Goal: Information Seeking & Learning: Learn about a topic

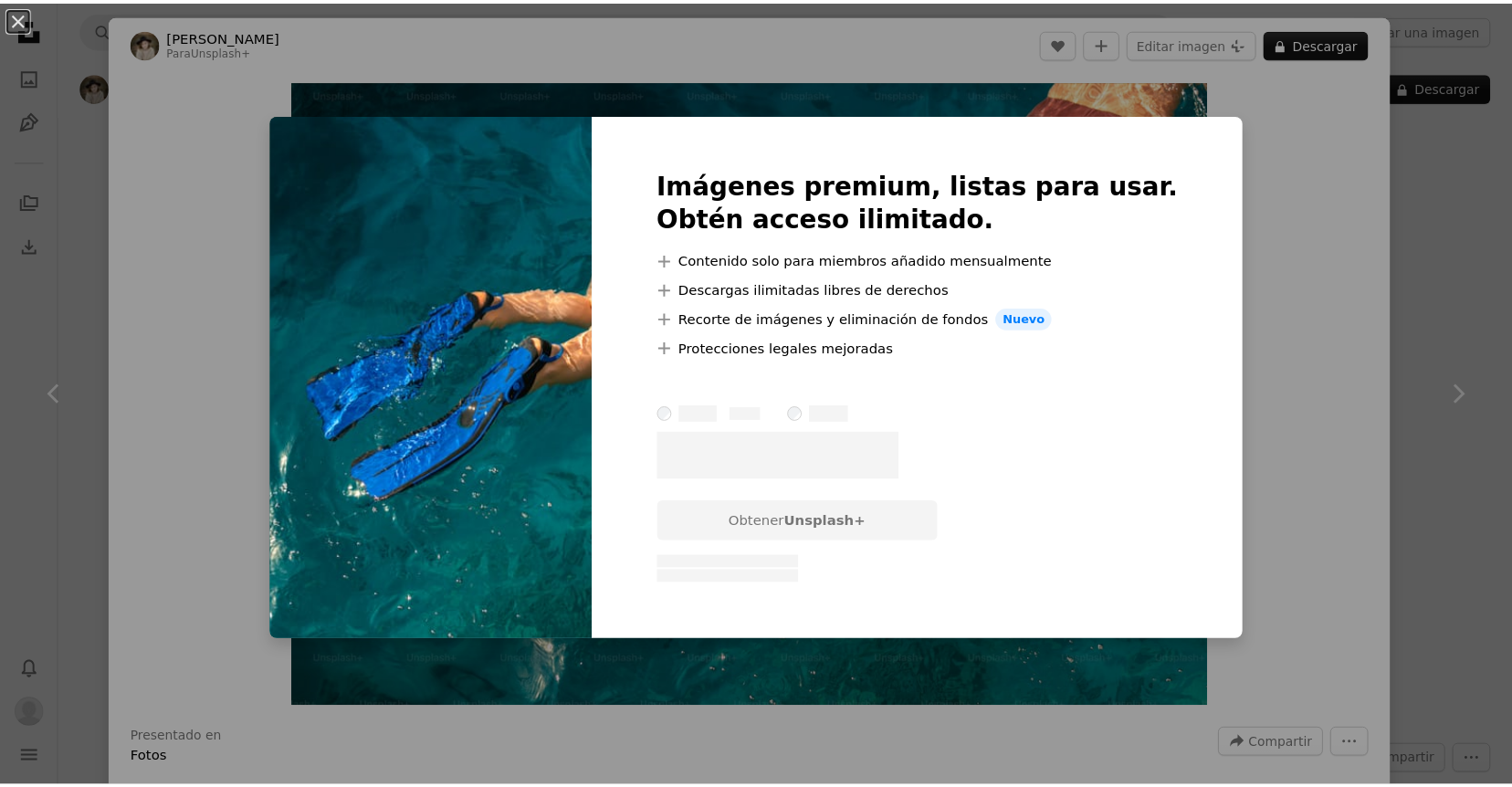
scroll to position [581, 0]
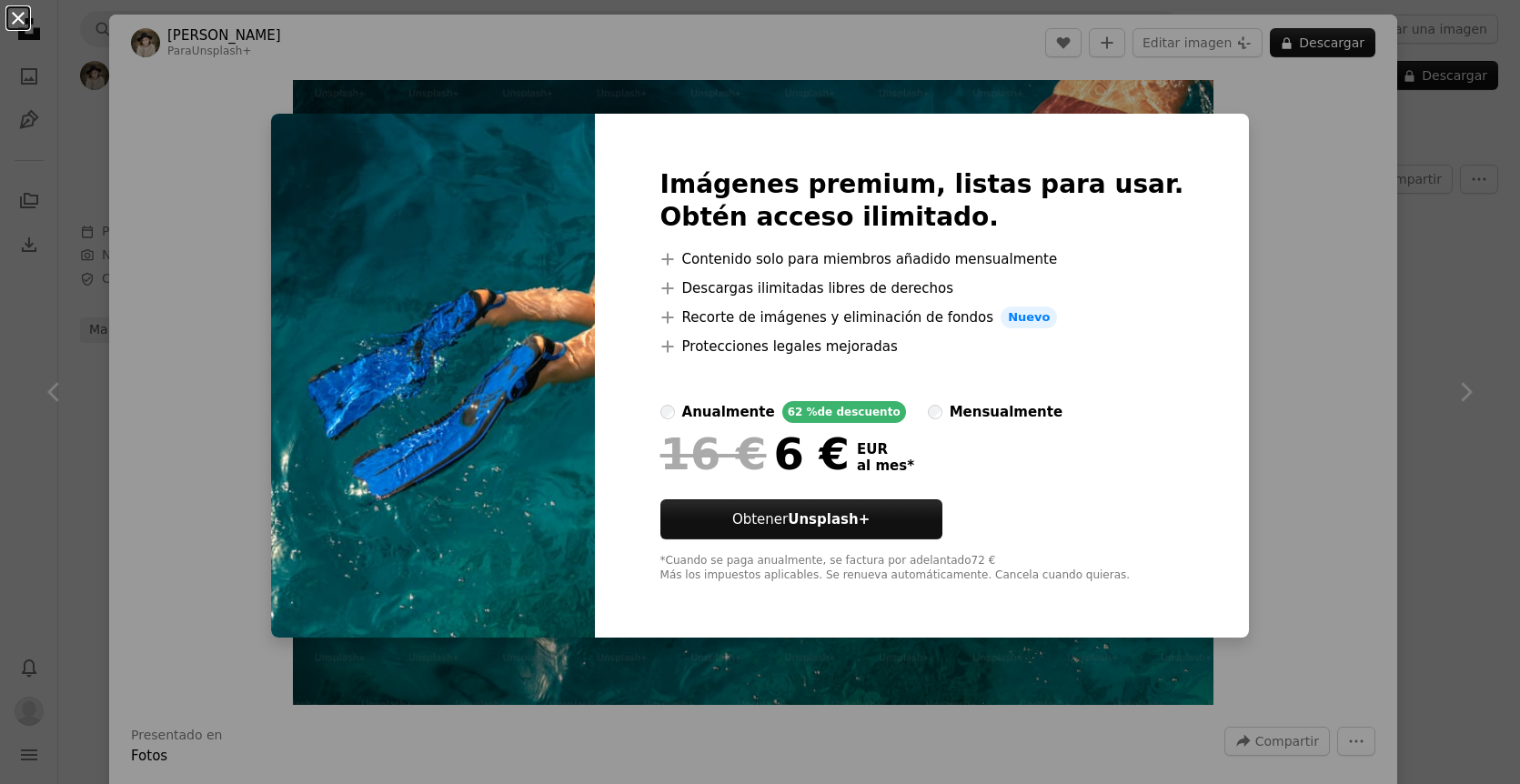
click at [21, 17] on button "An X shape" at bounding box center [18, 18] width 22 height 22
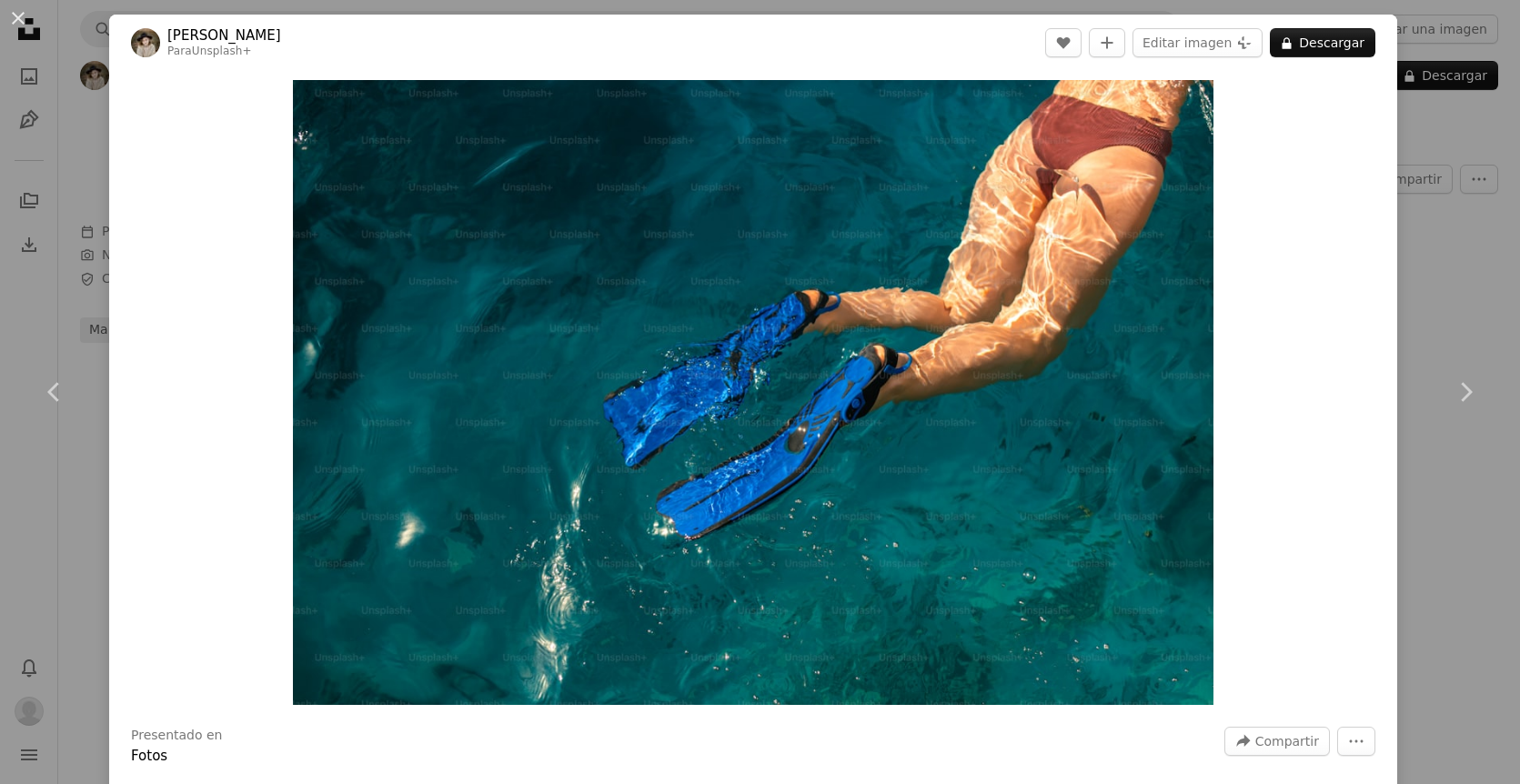
click at [21, 27] on button "An X shape" at bounding box center [18, 18] width 22 height 22
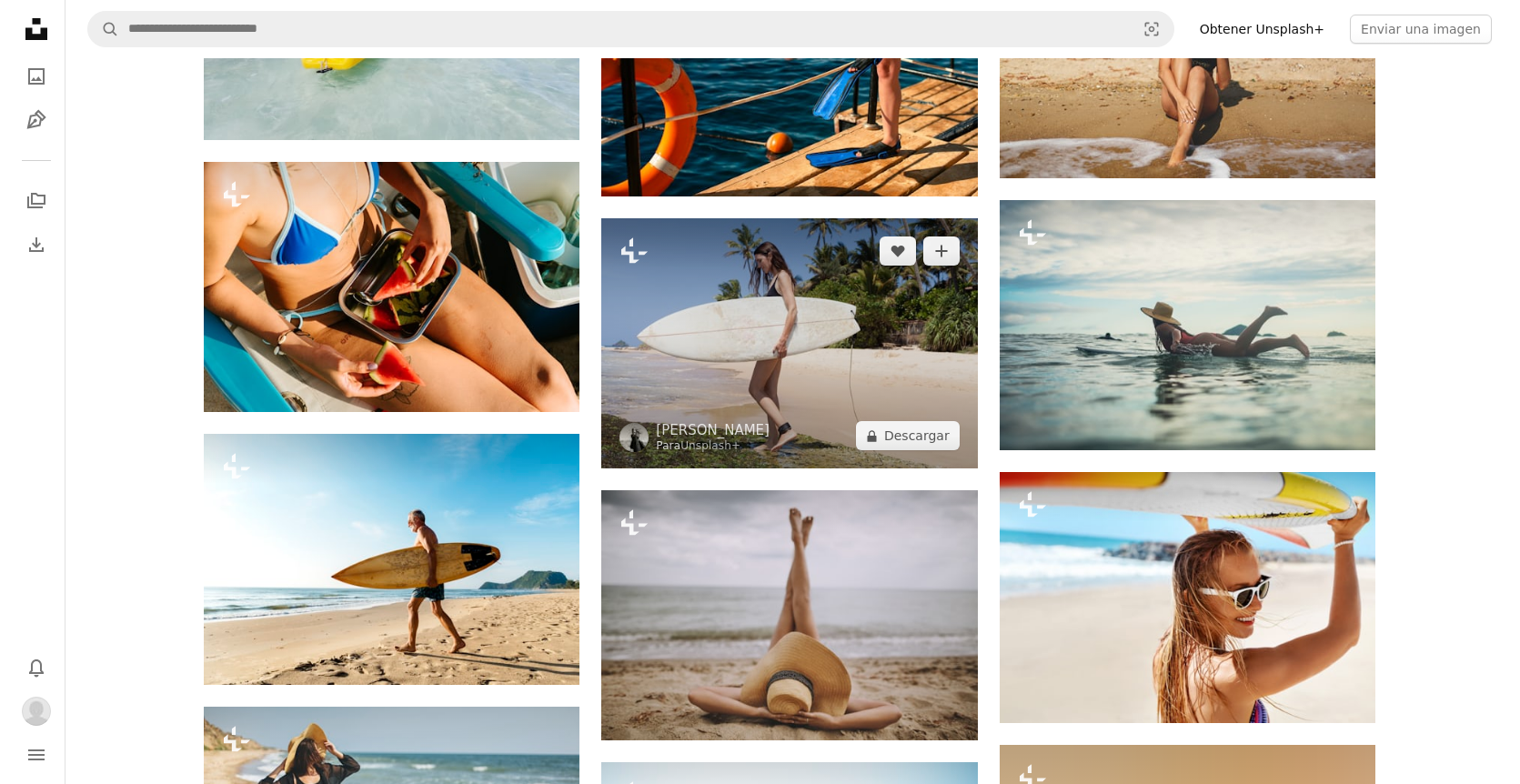
scroll to position [4162, 0]
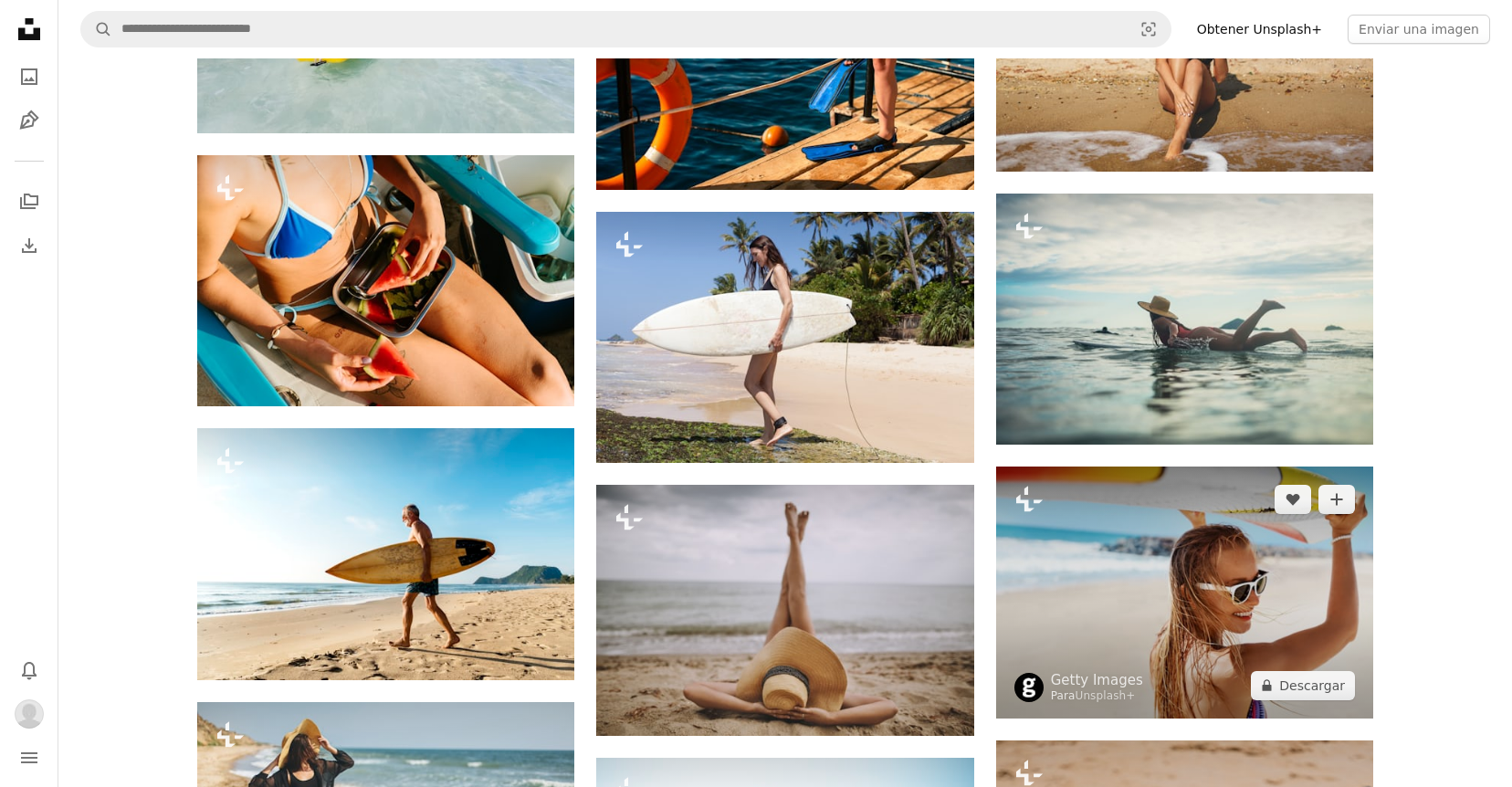
click at [1118, 560] on img at bounding box center [1185, 592] width 378 height 251
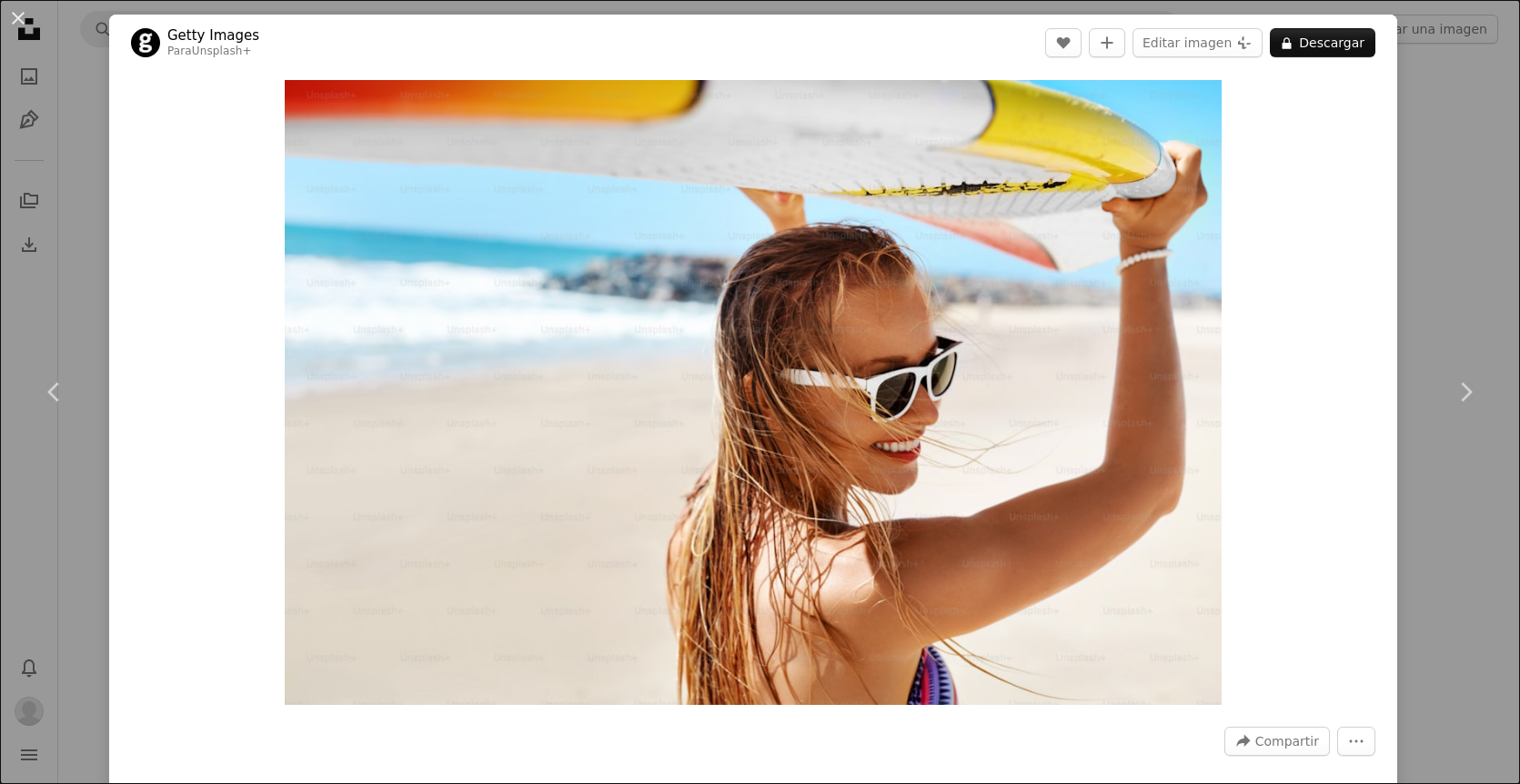
click at [216, 30] on link "Getty Images" at bounding box center [213, 35] width 92 height 18
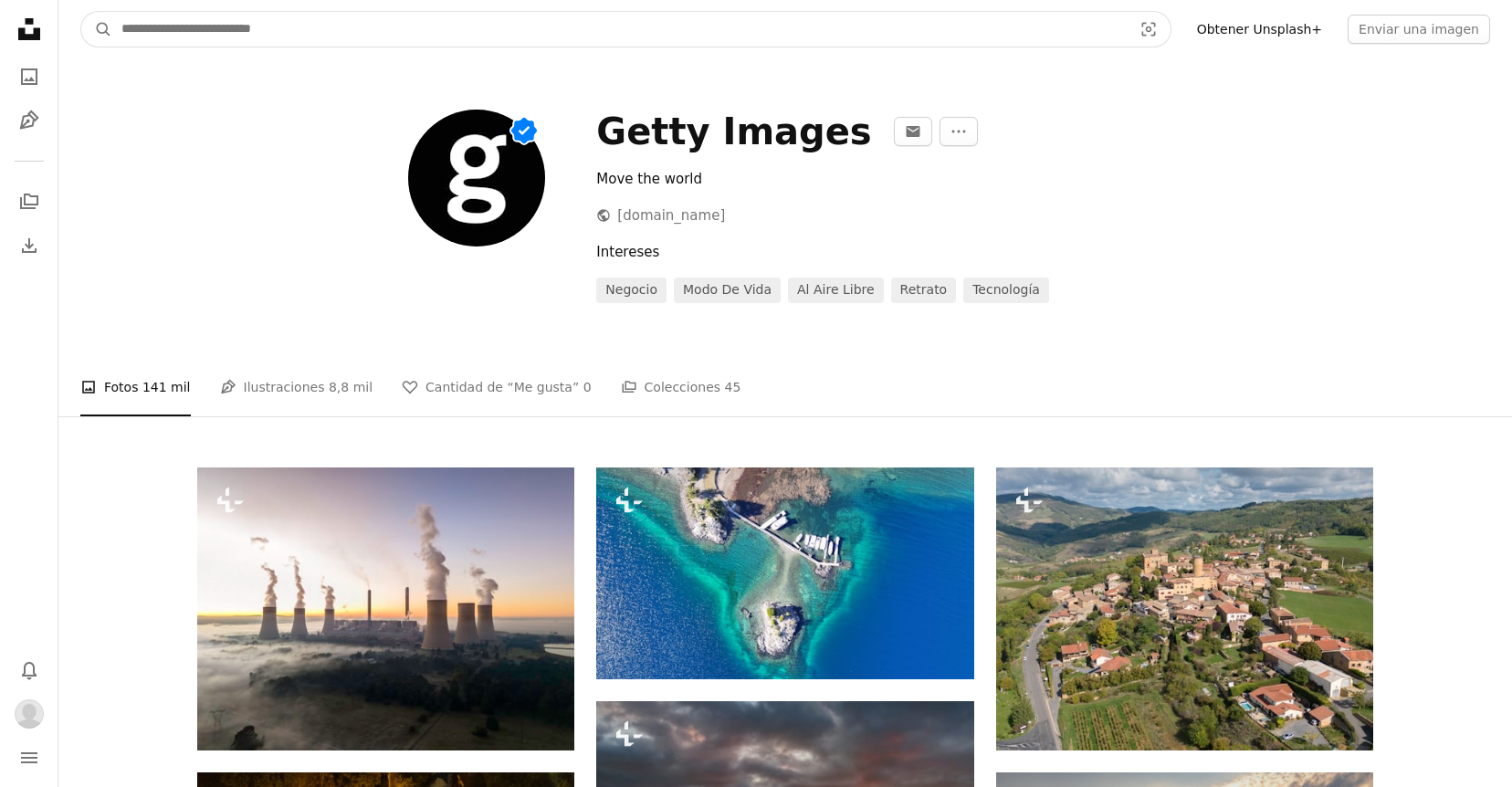
click at [939, 23] on input "Encuentra imágenes en todo el sitio" at bounding box center [619, 29] width 1015 height 34
type input "*"
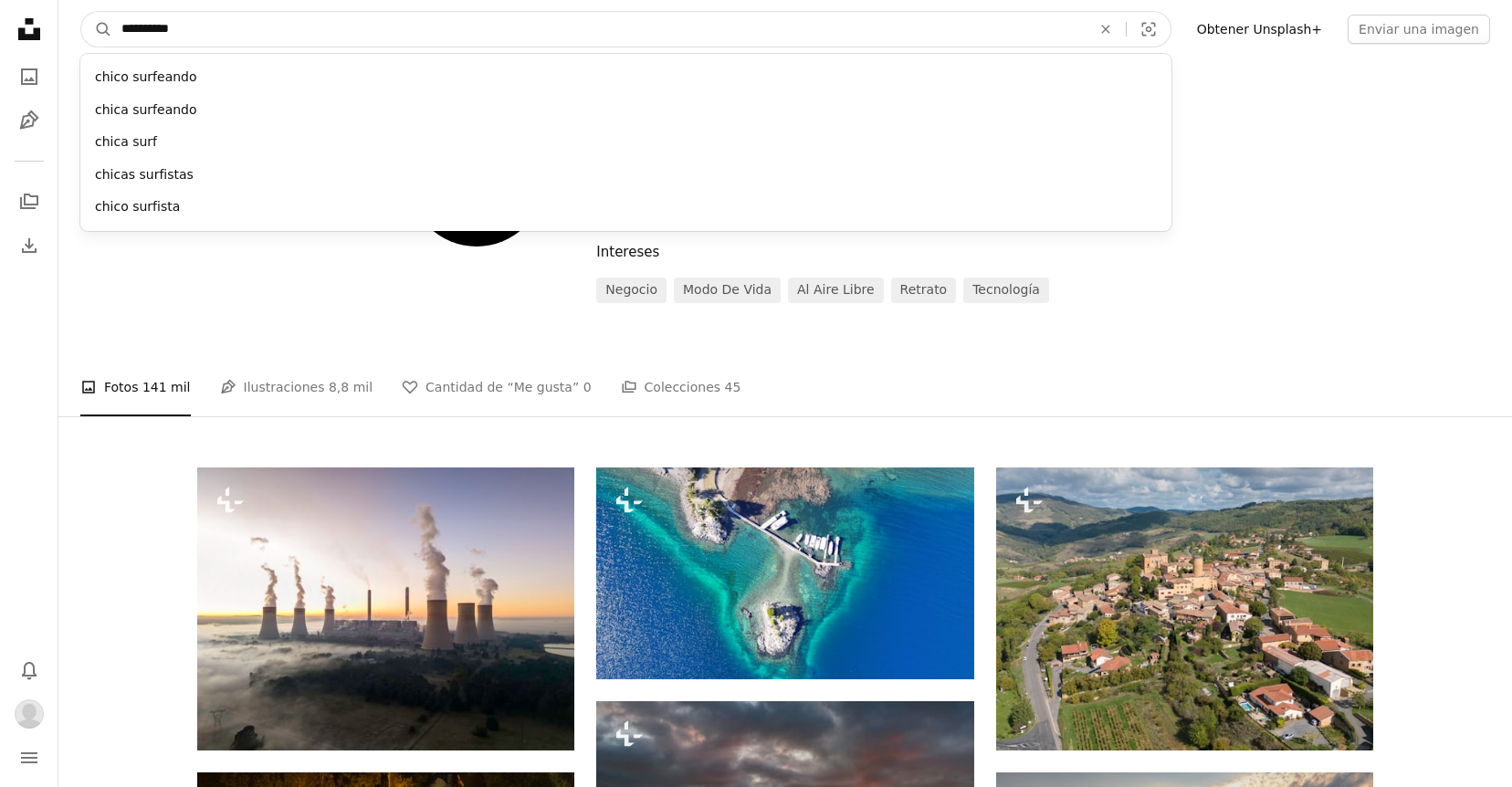
type input "**********"
click at [81, 11] on button "A magnifying glass" at bounding box center [96, 29] width 31 height 34
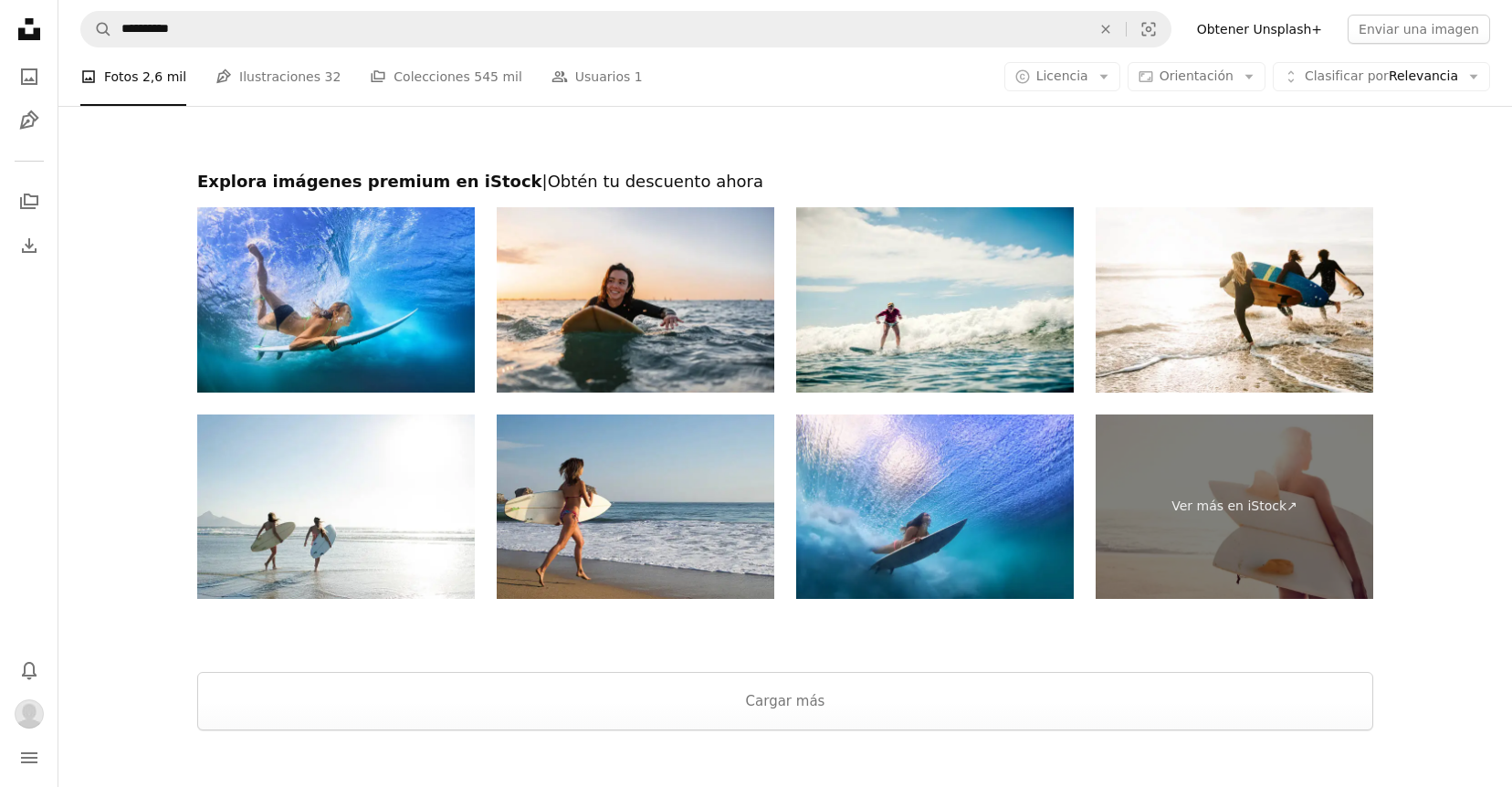
scroll to position [3613, 0]
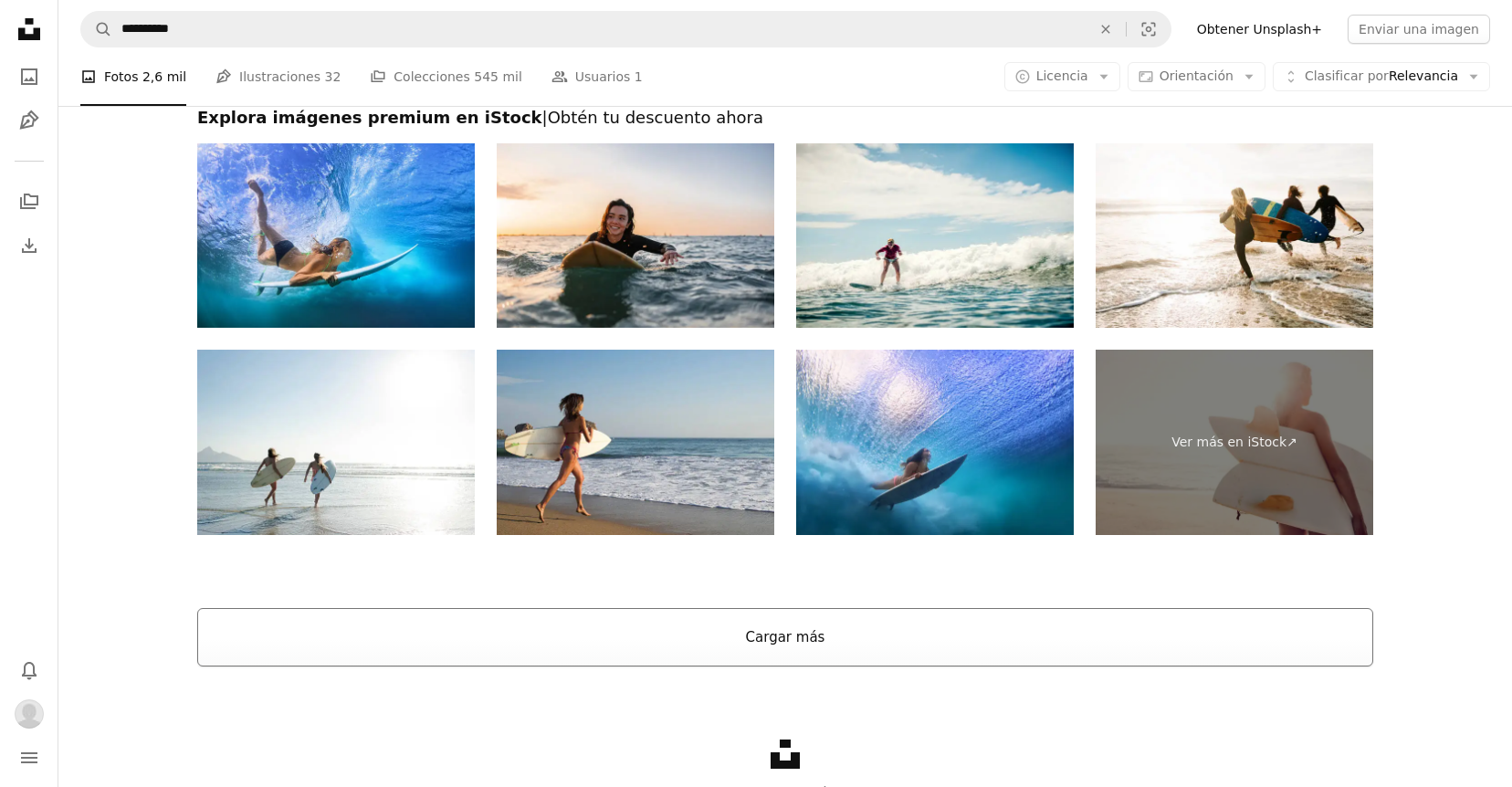
click at [794, 630] on button "Cargar más" at bounding box center [785, 637] width 1176 height 58
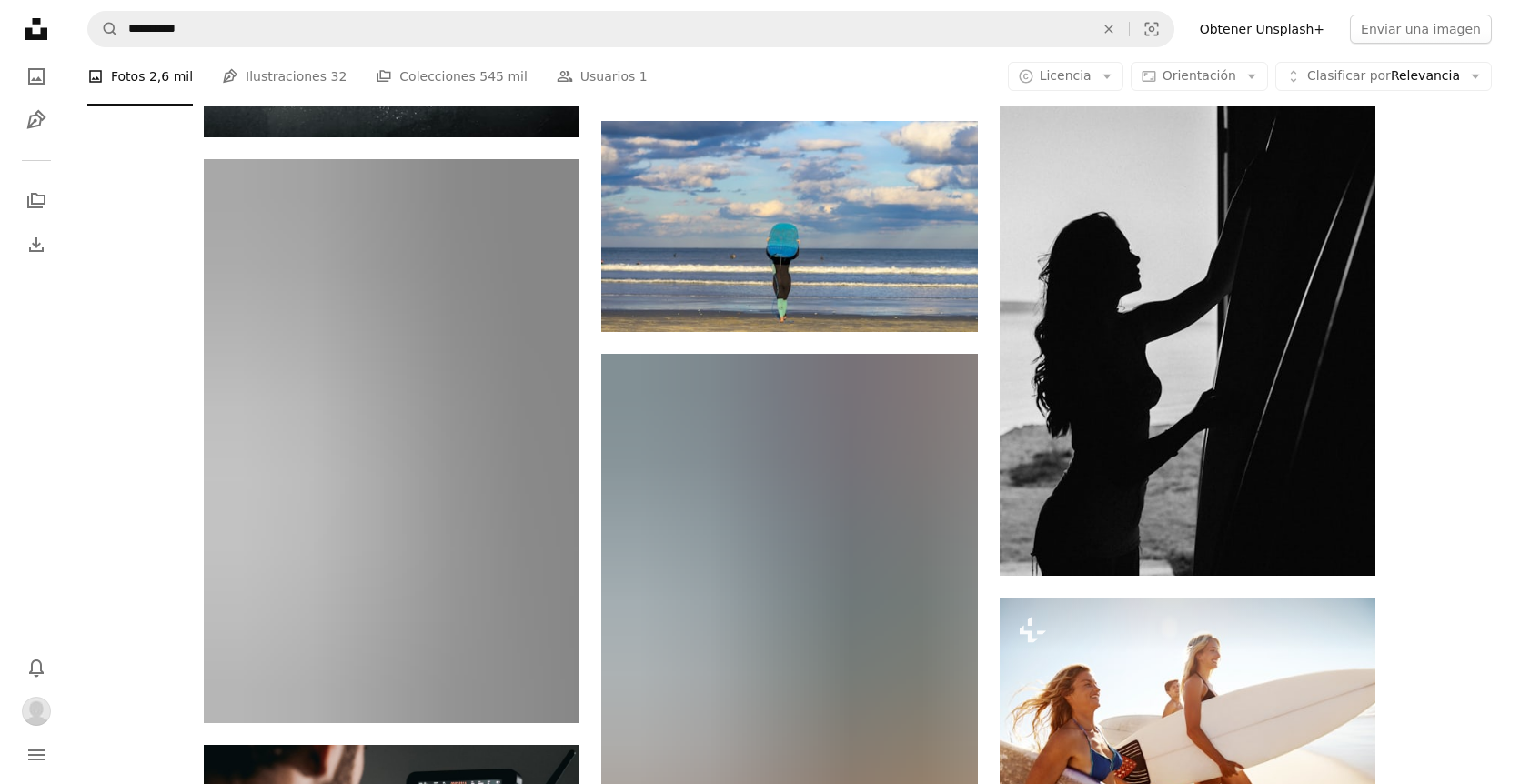
scroll to position [4602, 0]
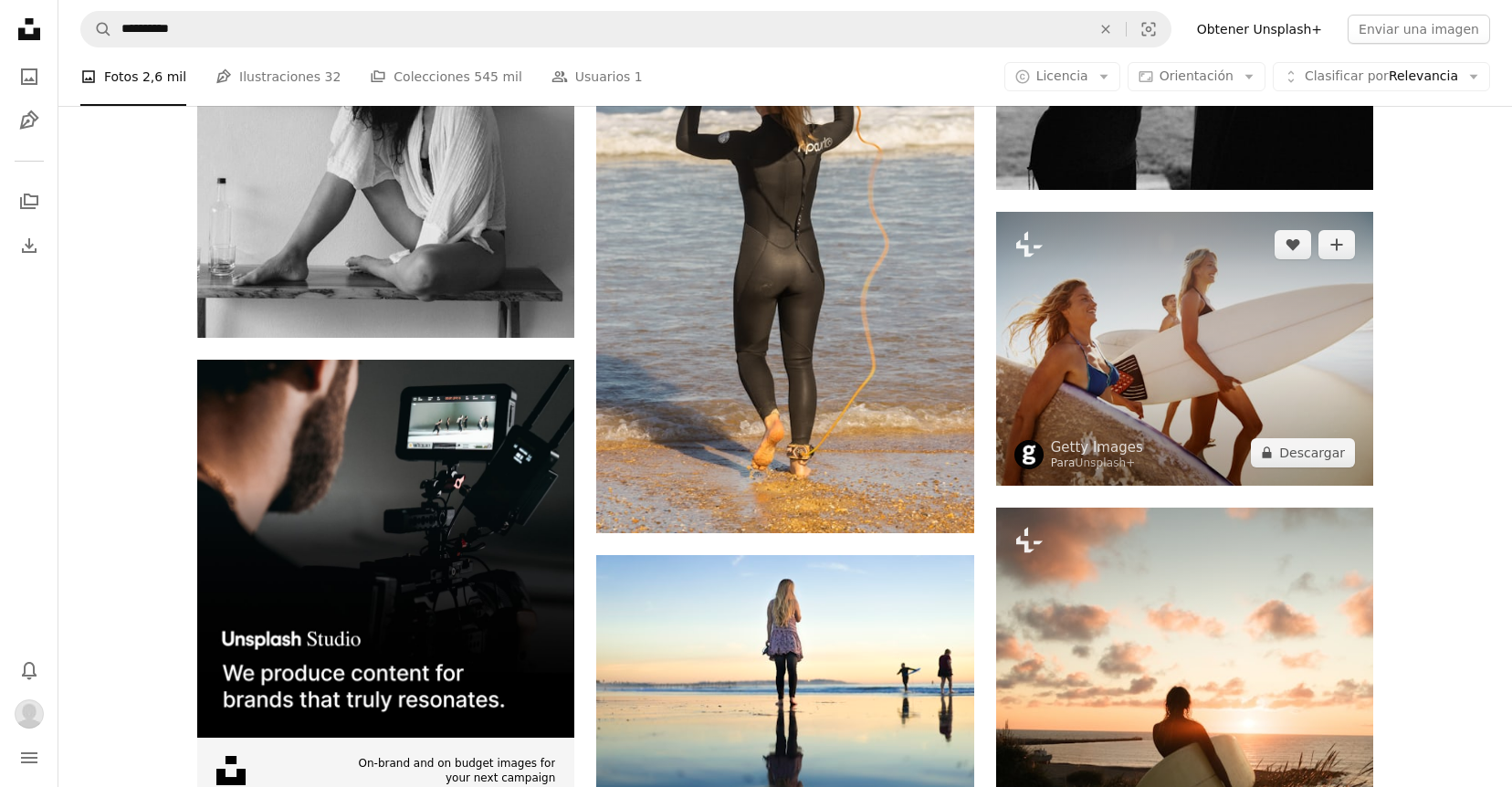
click at [1195, 311] on img at bounding box center [1185, 348] width 378 height 273
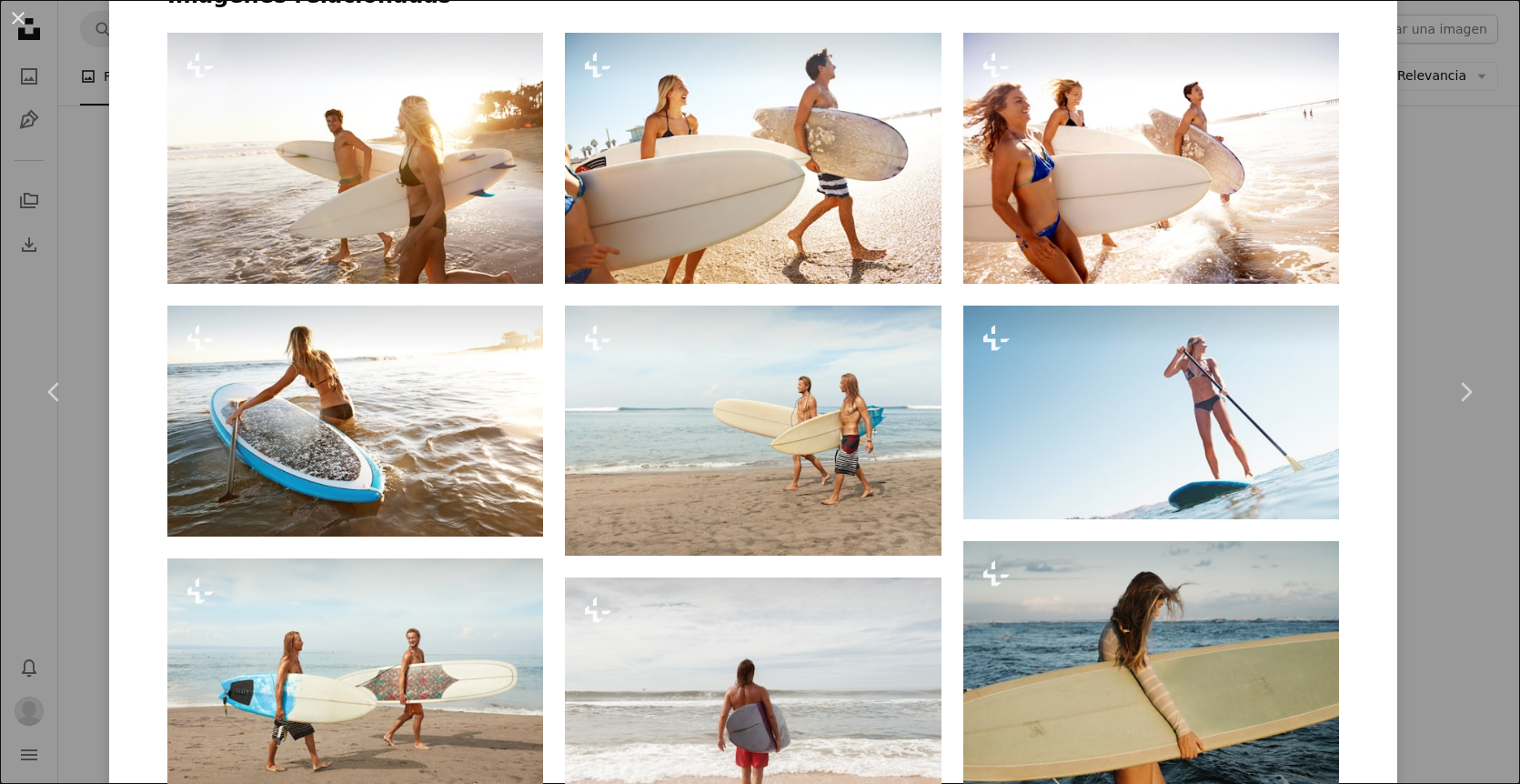
scroll to position [1045, 0]
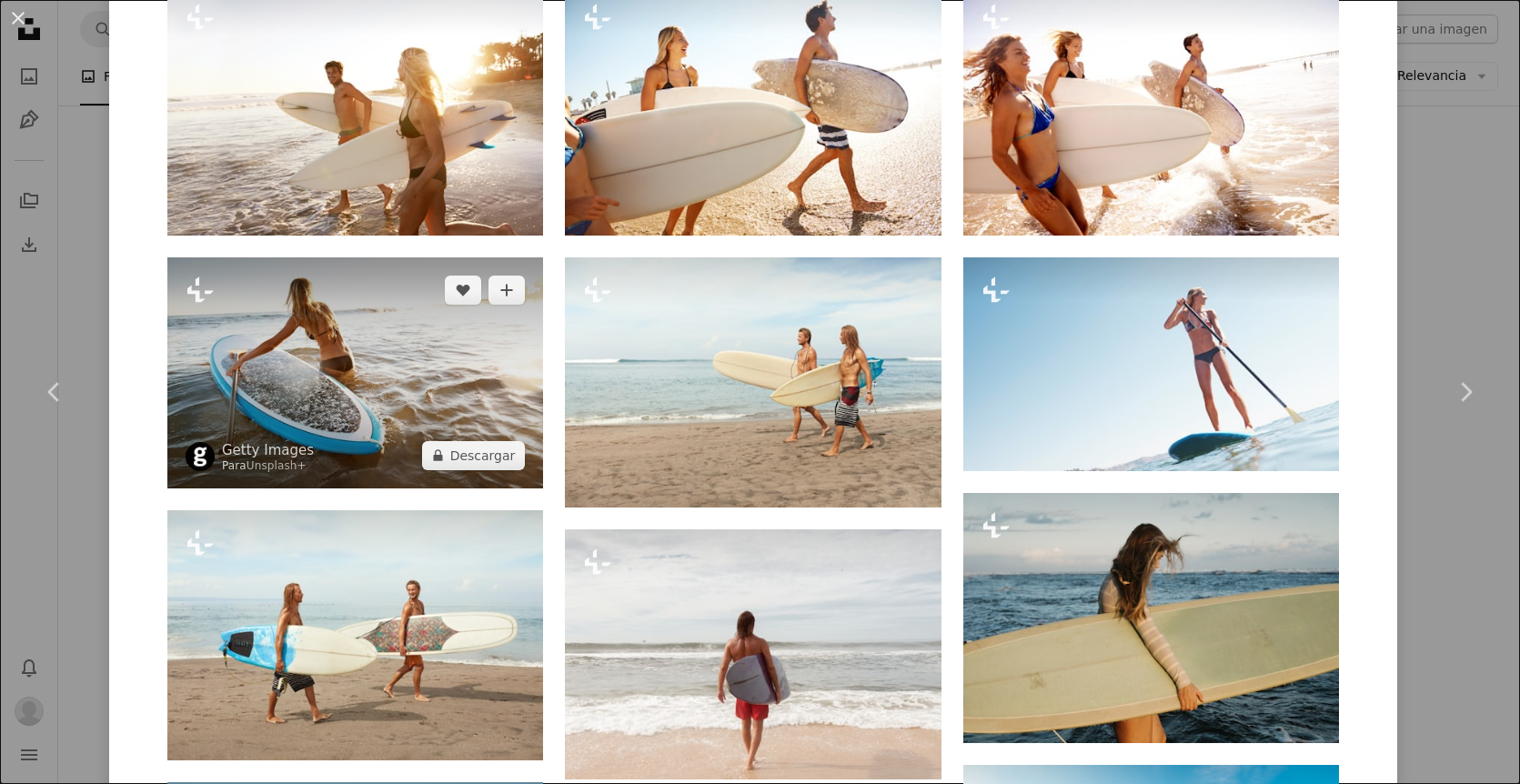
click at [440, 392] on img at bounding box center [355, 373] width 376 height 231
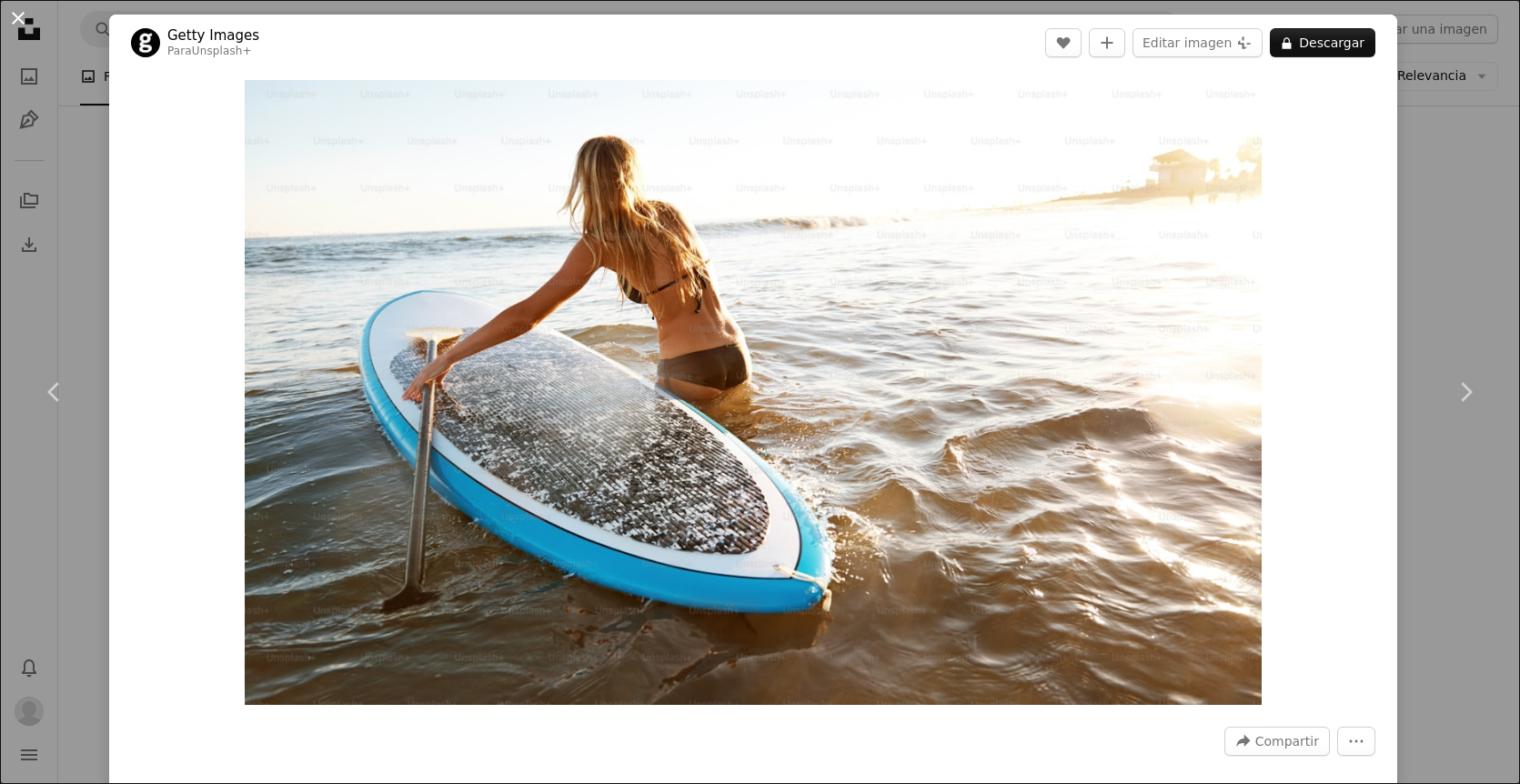
click at [16, 19] on button "An X shape" at bounding box center [18, 18] width 22 height 22
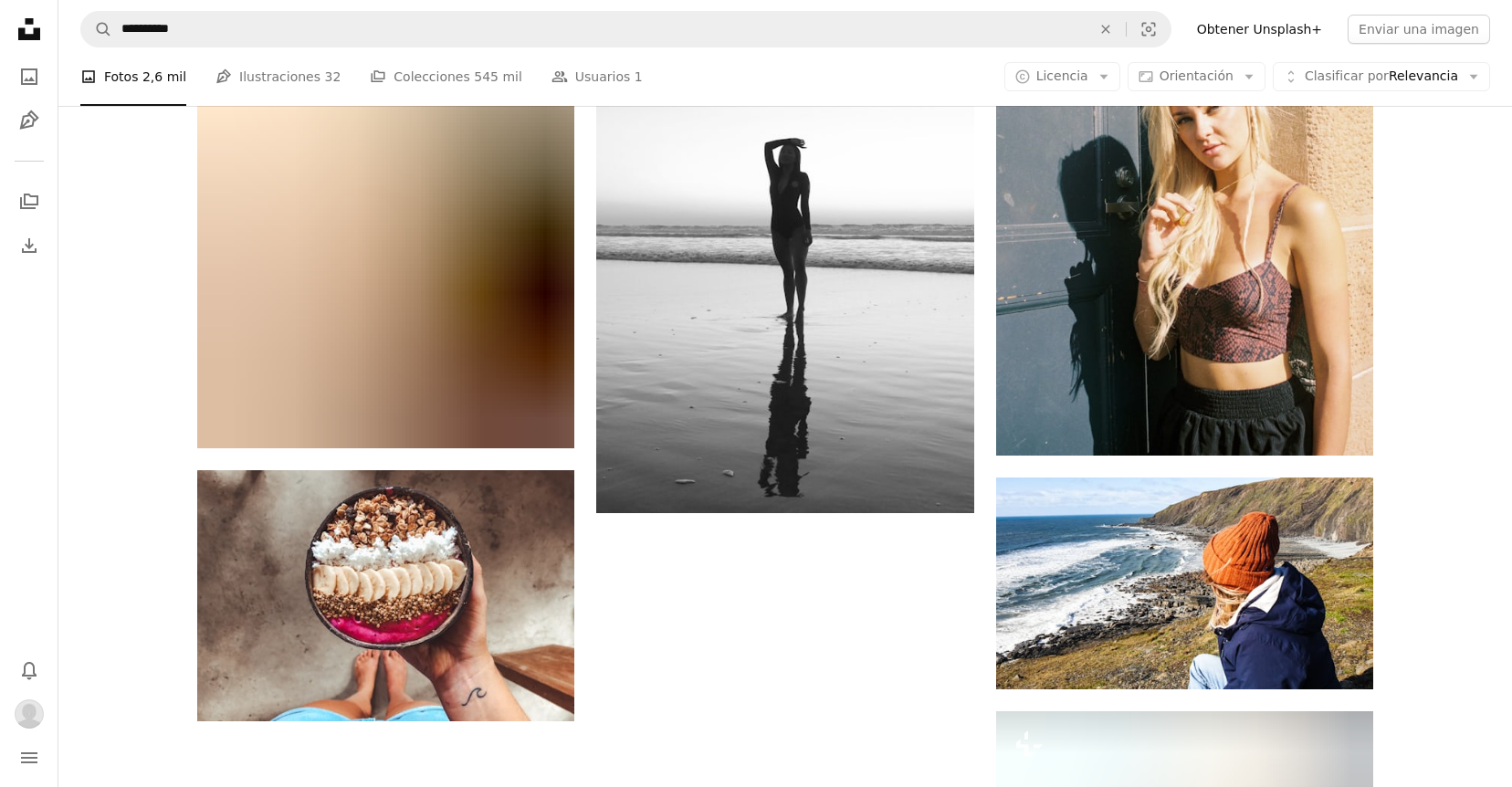
scroll to position [14044, 0]
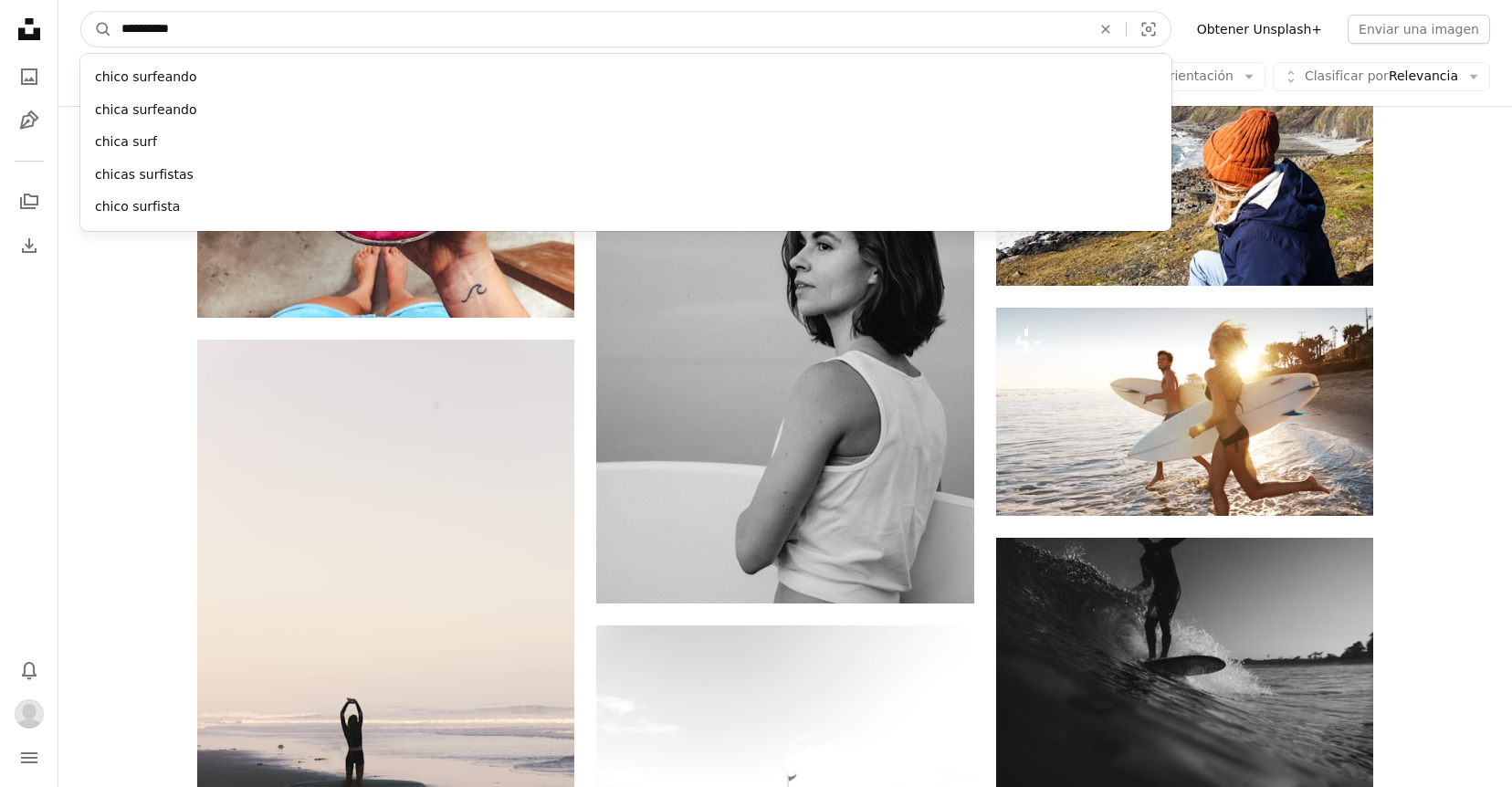
drag, startPoint x: 256, startPoint y: 38, endPoint x: 116, endPoint y: 46, distance: 140.2
click at [116, 46] on input "**********" at bounding box center [599, 29] width 974 height 34
drag, startPoint x: 154, startPoint y: 33, endPoint x: 258, endPoint y: 31, distance: 104.0
click at [258, 31] on input "**********" at bounding box center [599, 29] width 974 height 34
type input "**********"
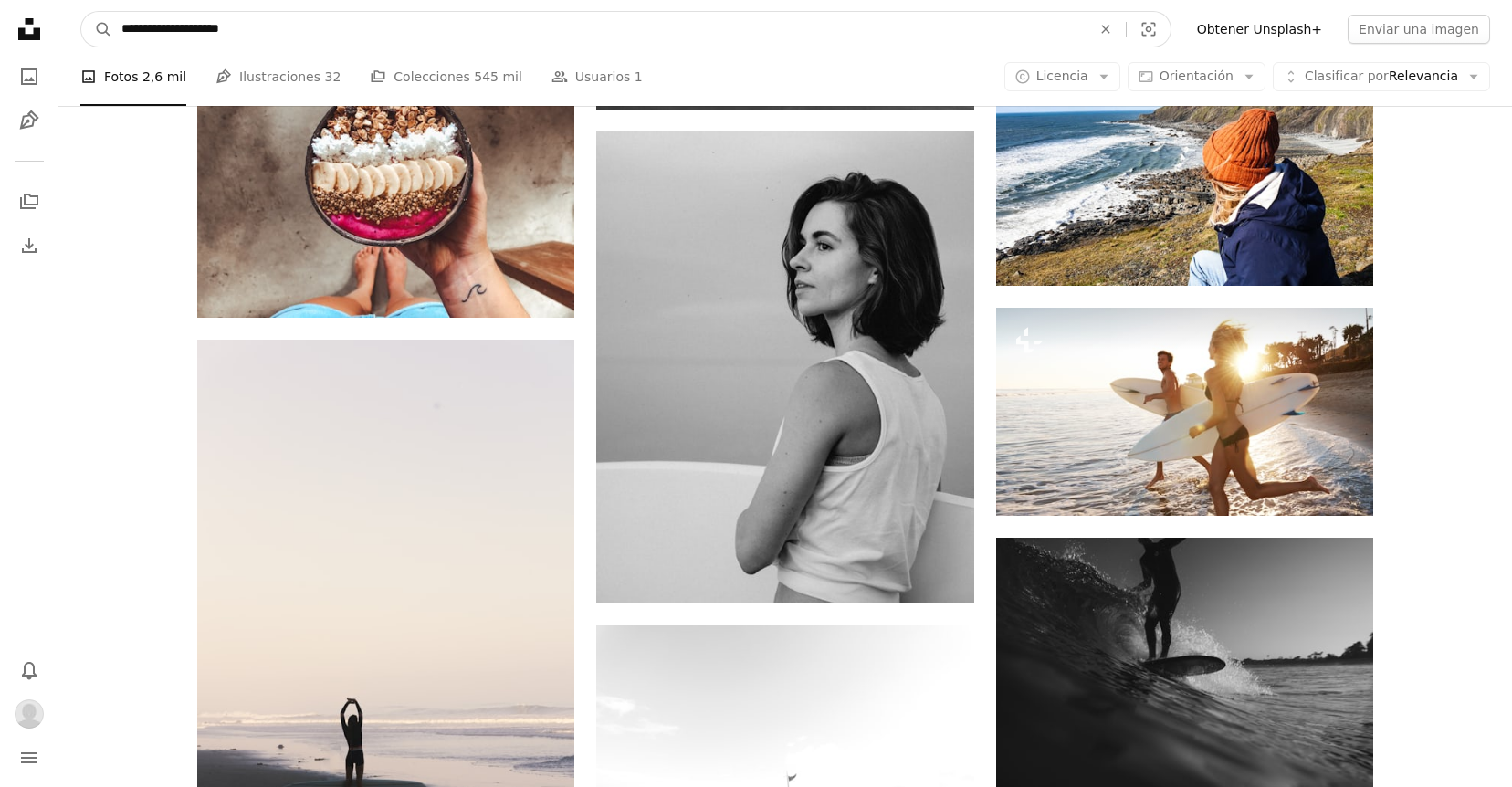
click button "A magnifying glass" at bounding box center [96, 29] width 31 height 34
